Goal: Find specific page/section: Find specific page/section

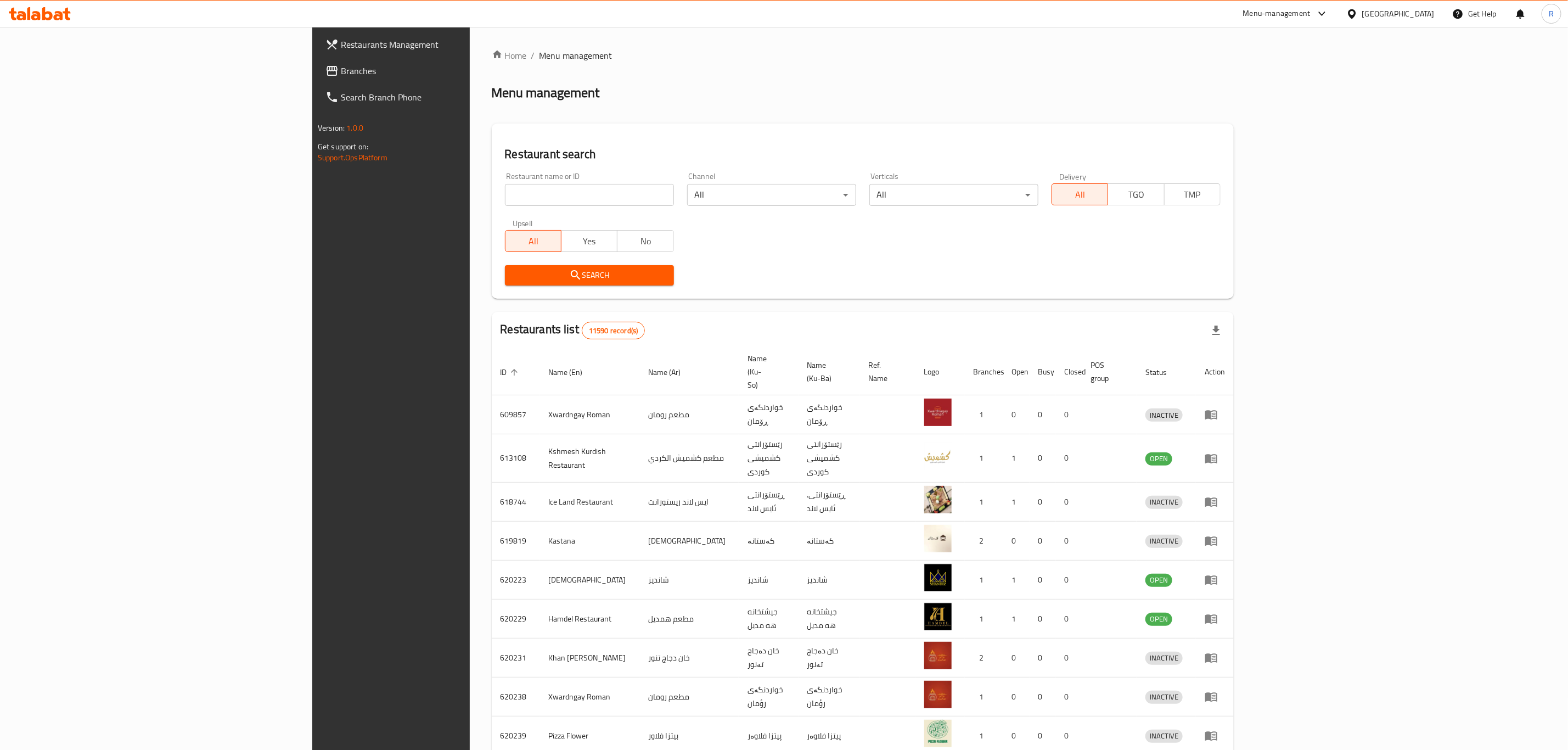
drag, startPoint x: 438, startPoint y: 178, endPoint x: 438, endPoint y: 186, distance: 8.0
click at [505, 181] on div "Restaurant name or ID Restaurant name or ID" at bounding box center [589, 189] width 169 height 34
click at [505, 193] on input "search" at bounding box center [589, 195] width 169 height 22
type input "harem swee"
click at [513, 274] on span "Search" at bounding box center [589, 275] width 152 height 14
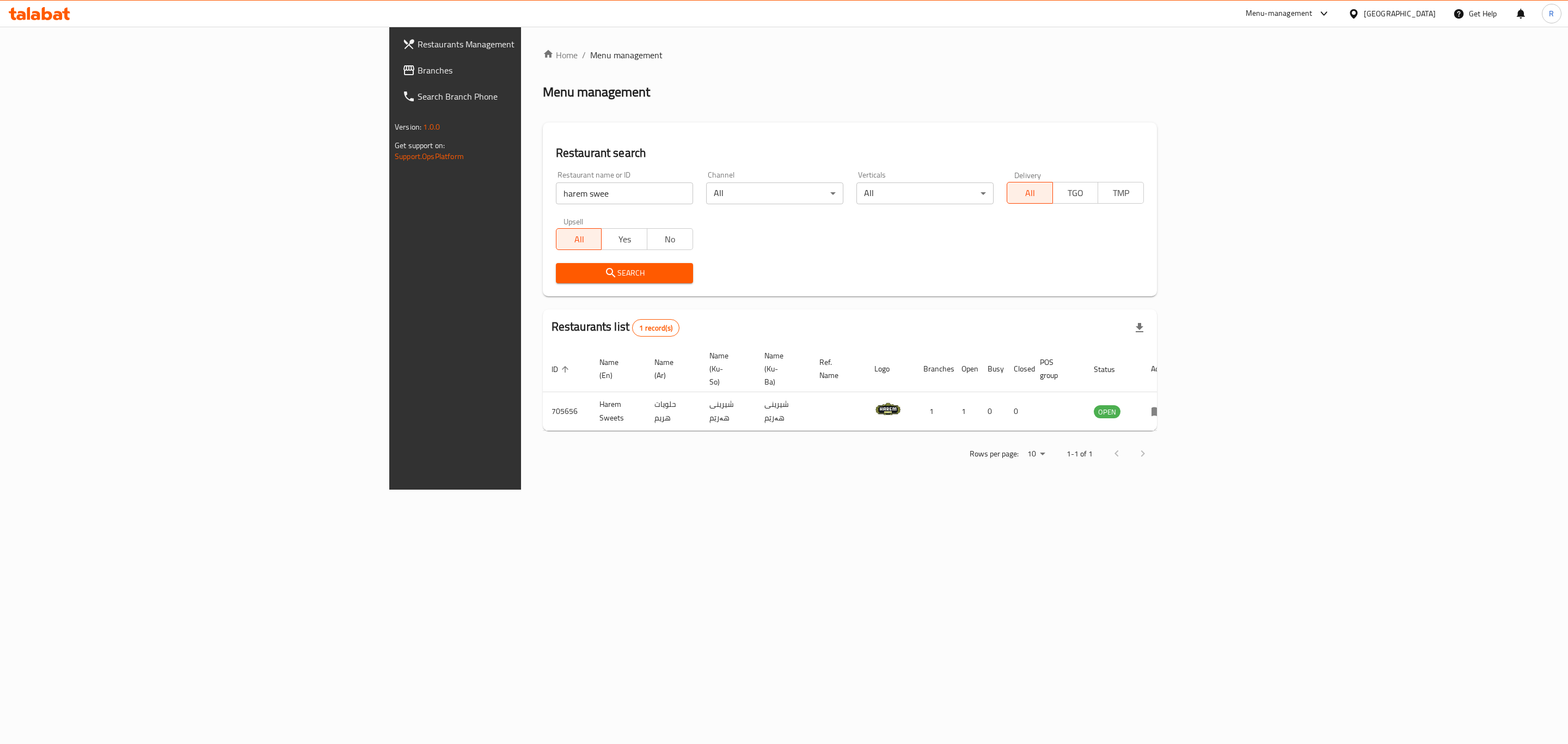
click at [1163, 407] on icon "enhanced table" at bounding box center [1157, 411] width 12 height 9
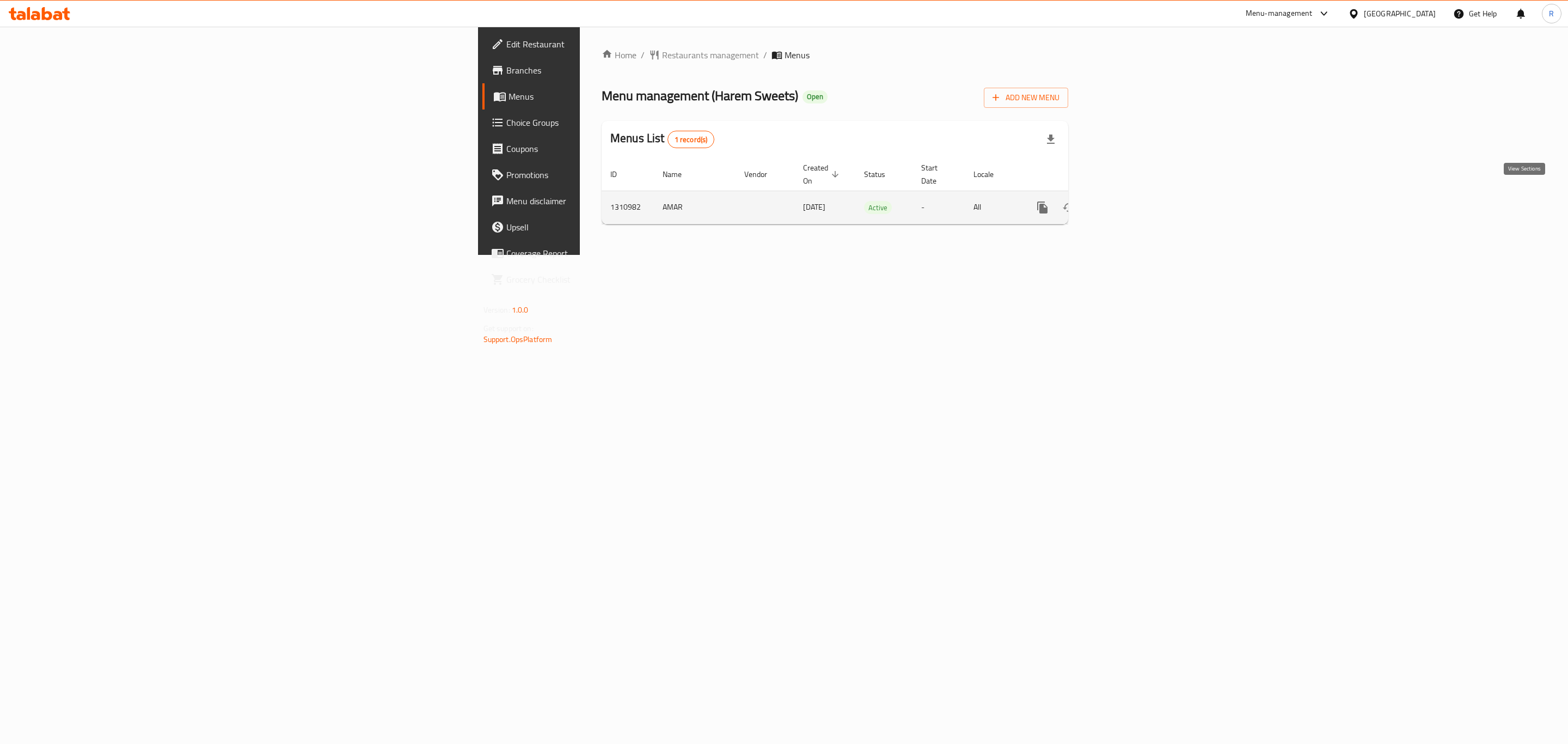
click at [1127, 201] on icon "enhanced table" at bounding box center [1121, 207] width 13 height 13
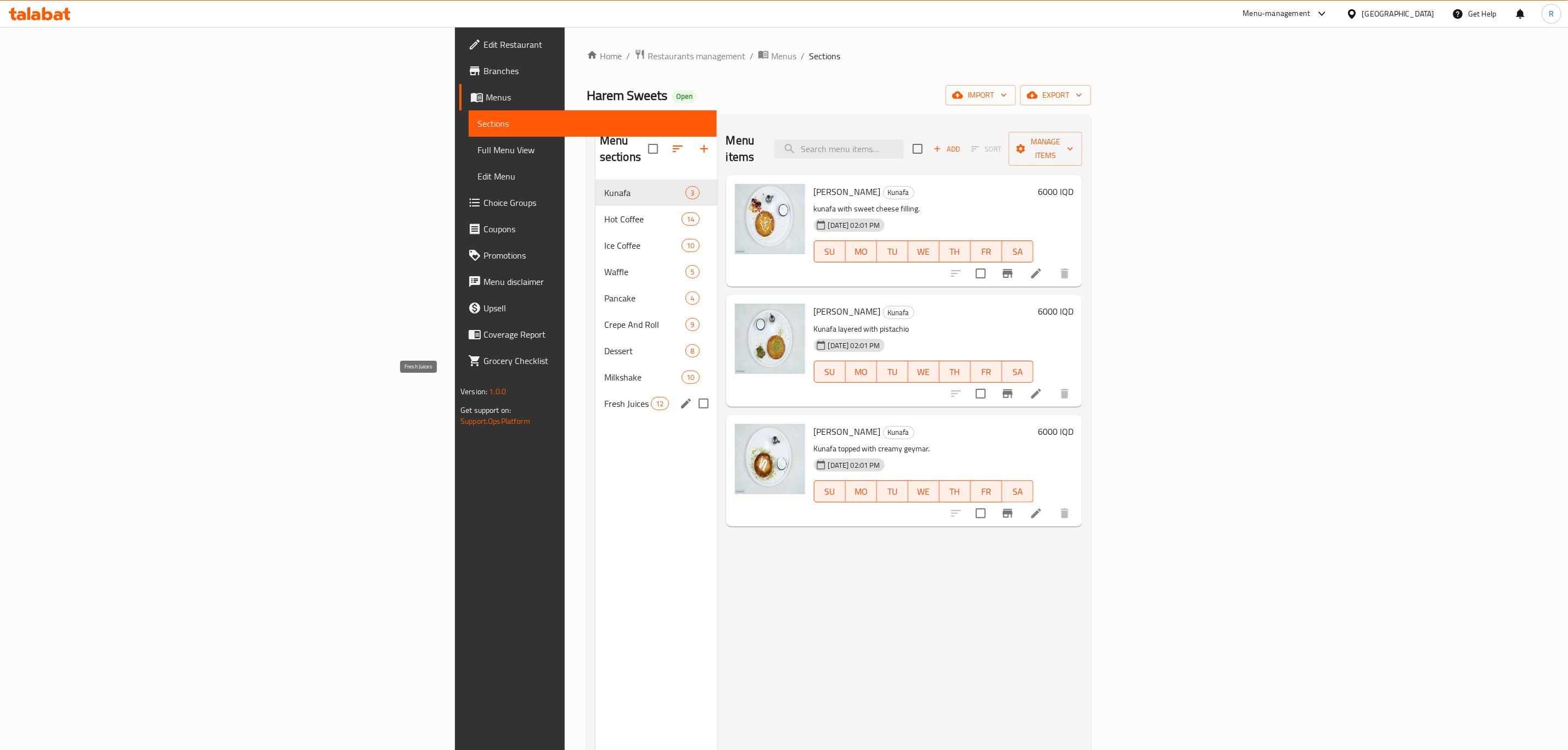
click at [604, 397] on span "Fresh Juices" at bounding box center [627, 403] width 47 height 13
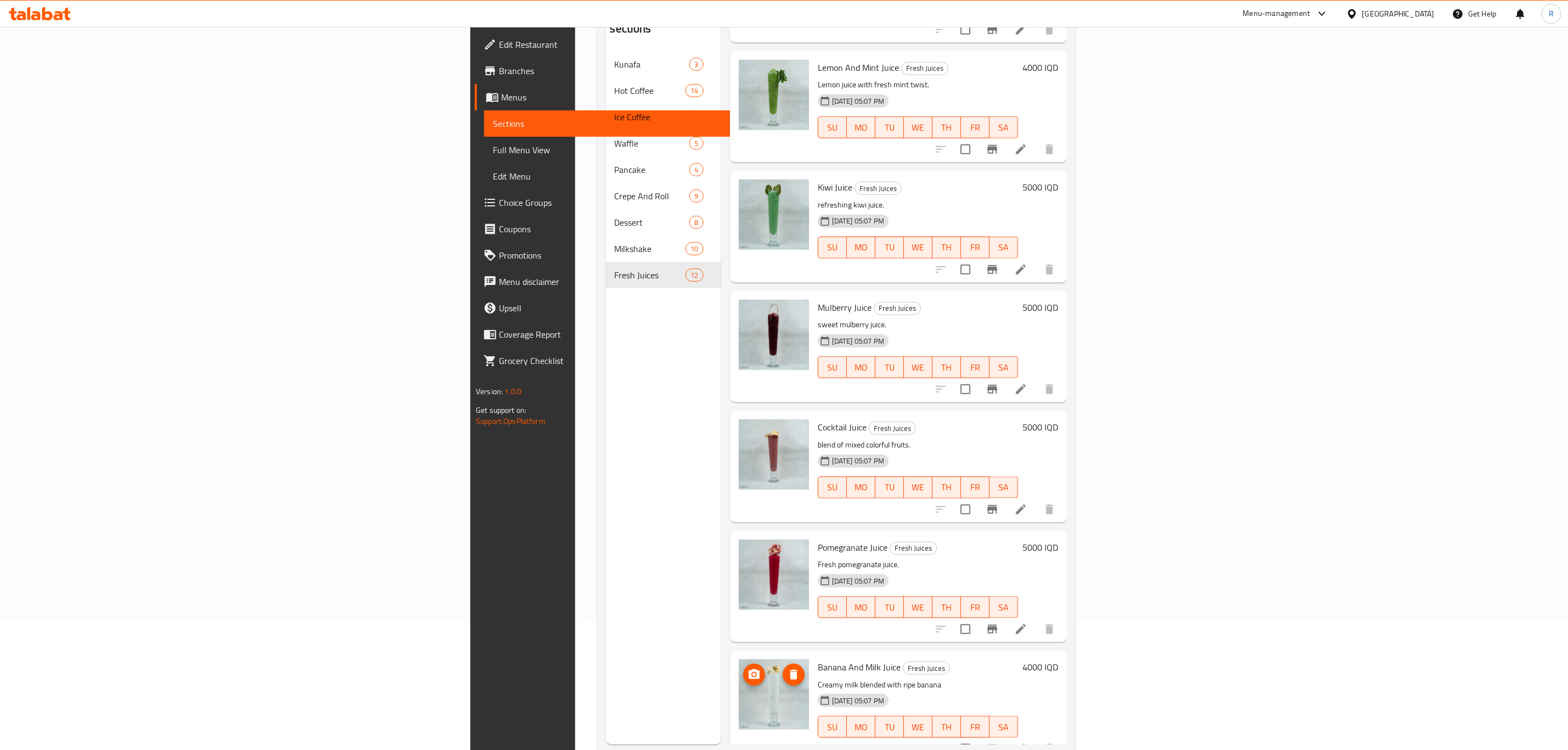
scroll to position [154, 0]
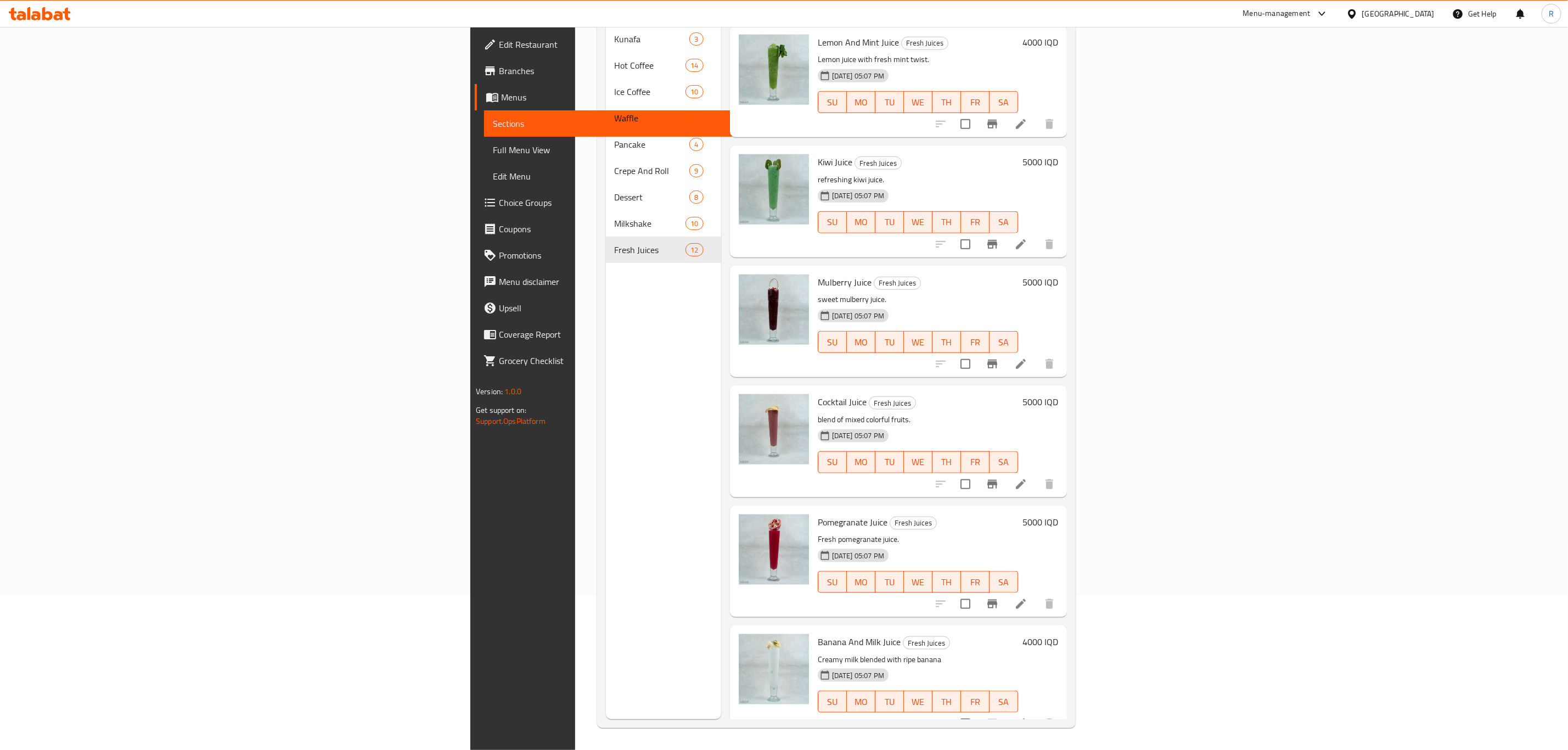
click at [34, 9] on icon at bounding box center [39, 14] width 62 height 13
